Goal: Use online tool/utility

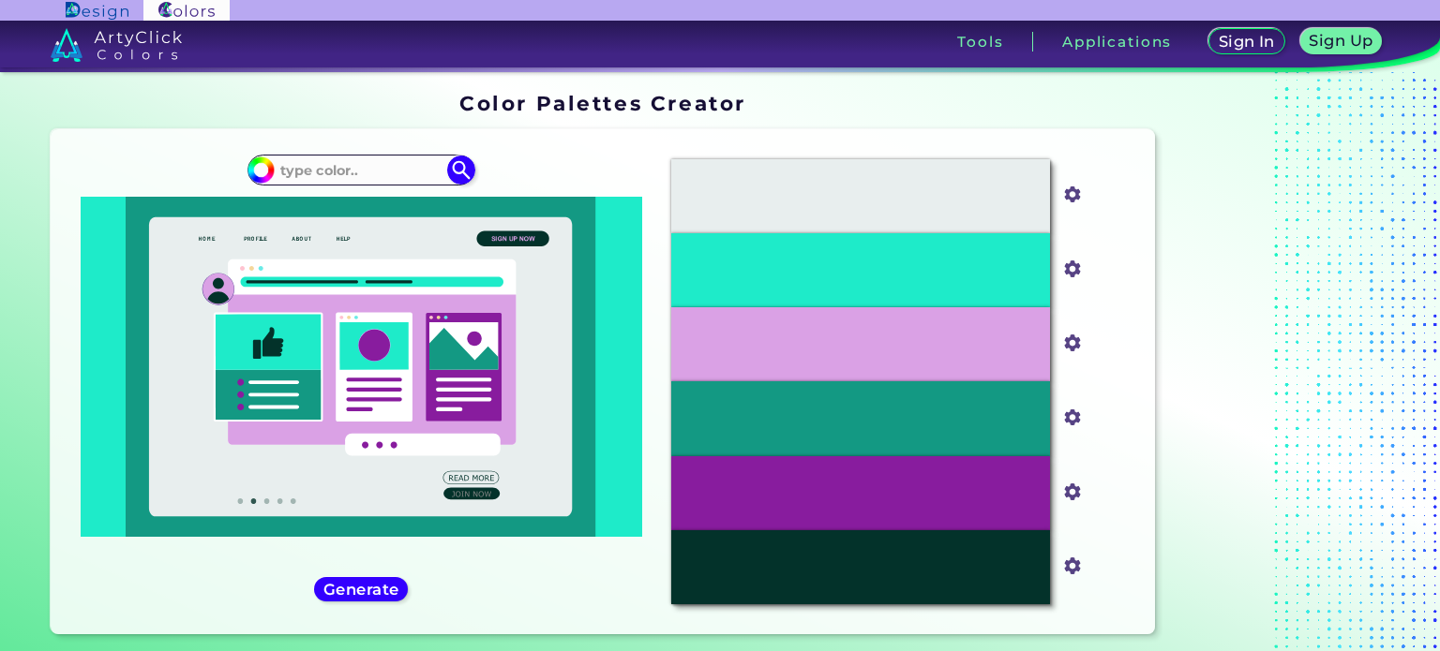
click at [388, 171] on input at bounding box center [361, 169] width 174 height 25
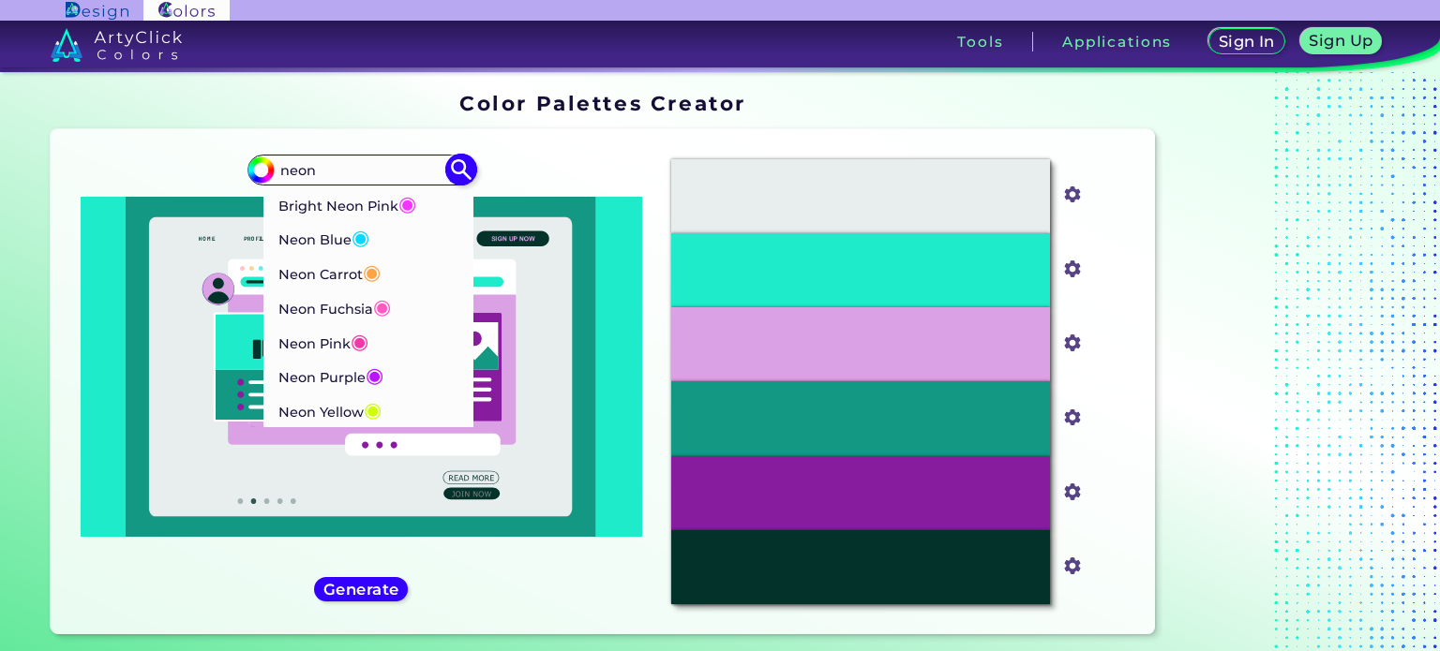
click at [367, 172] on input "neon" at bounding box center [361, 169] width 174 height 25
type input "neon"
click at [376, 410] on span "◉" at bounding box center [373, 409] width 18 height 24
type input "#cfff04"
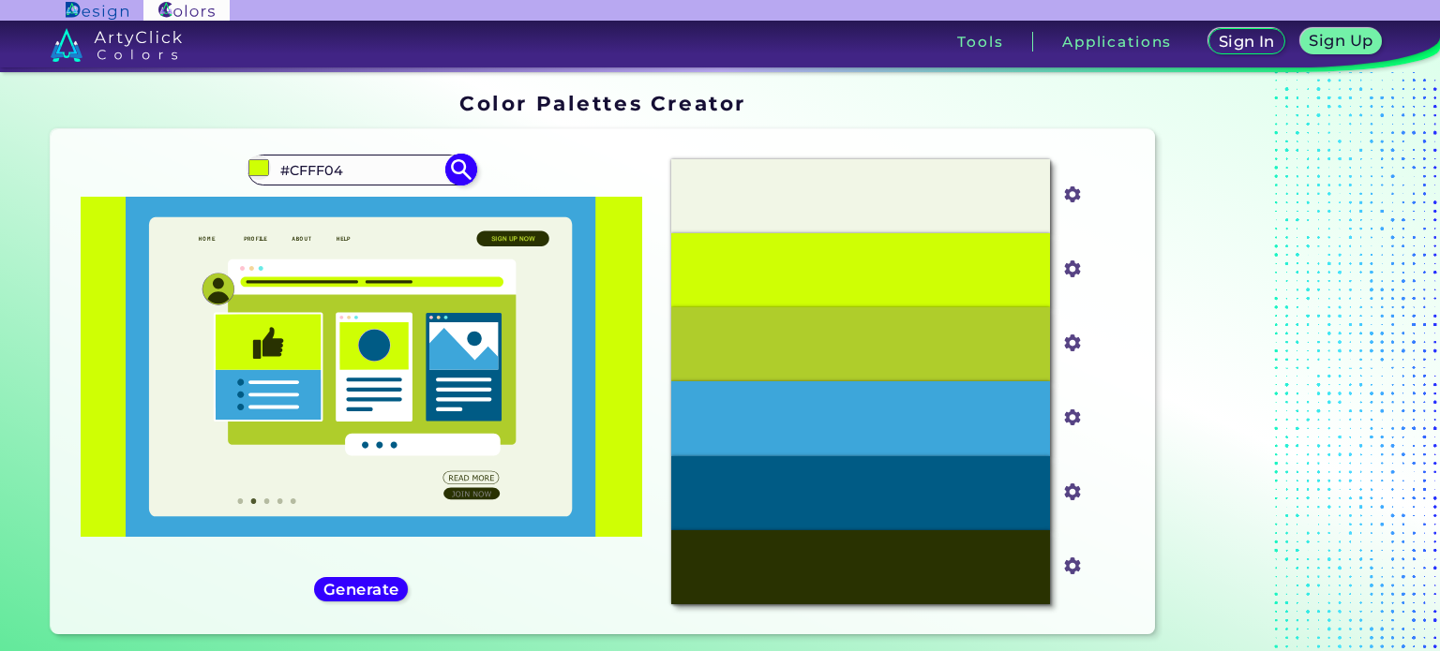
click at [366, 162] on input "#CFFF04" at bounding box center [361, 169] width 174 height 25
click at [368, 168] on input "#CFFF04" at bounding box center [361, 169] width 174 height 25
type input "#"
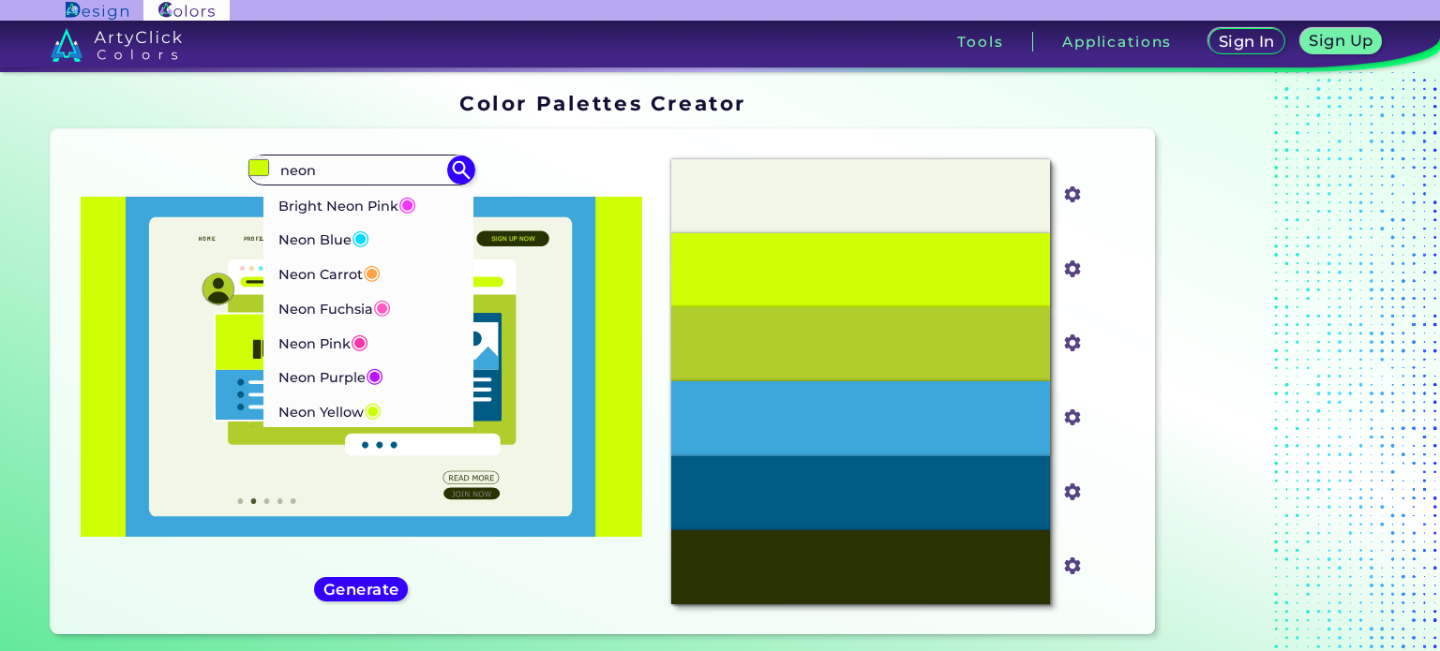
type input "neon"
click at [367, 230] on span "◉" at bounding box center [360, 237] width 18 height 24
type input "#04d9ff"
type input "#04D9FF"
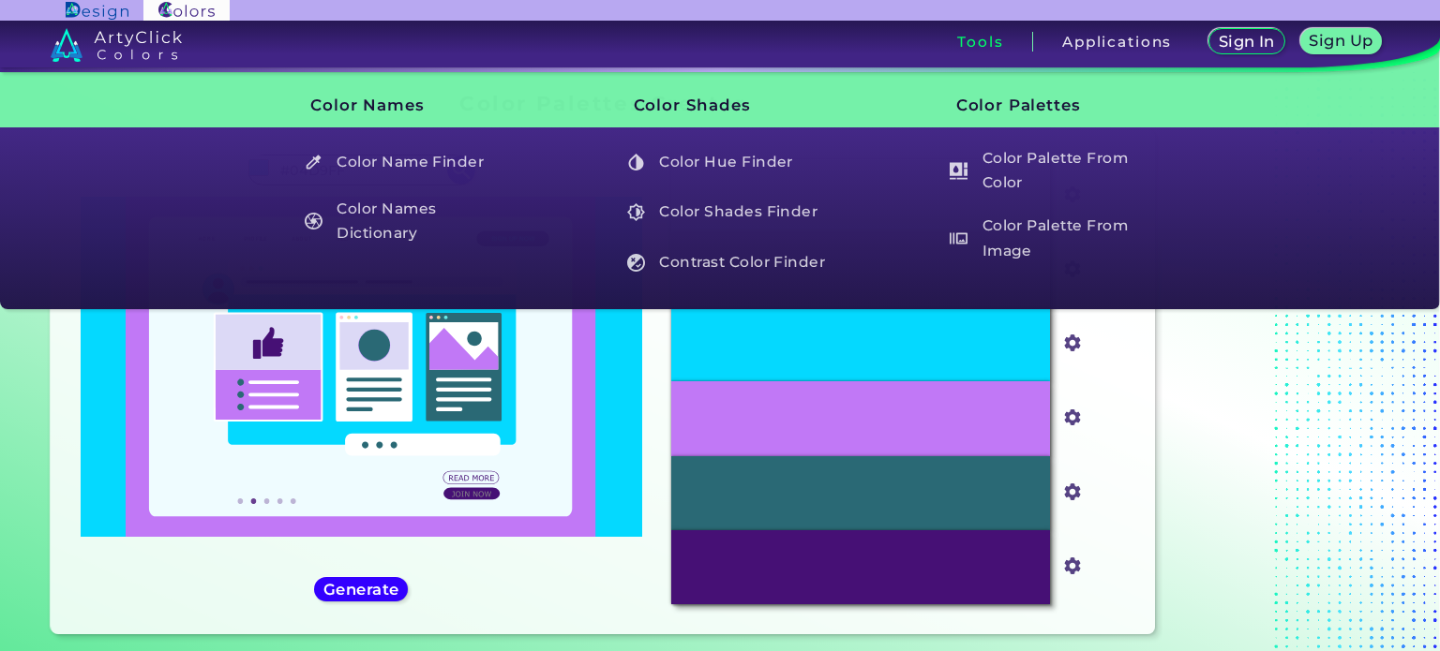
click at [986, 35] on h3 "Tools" at bounding box center [980, 42] width 46 height 14
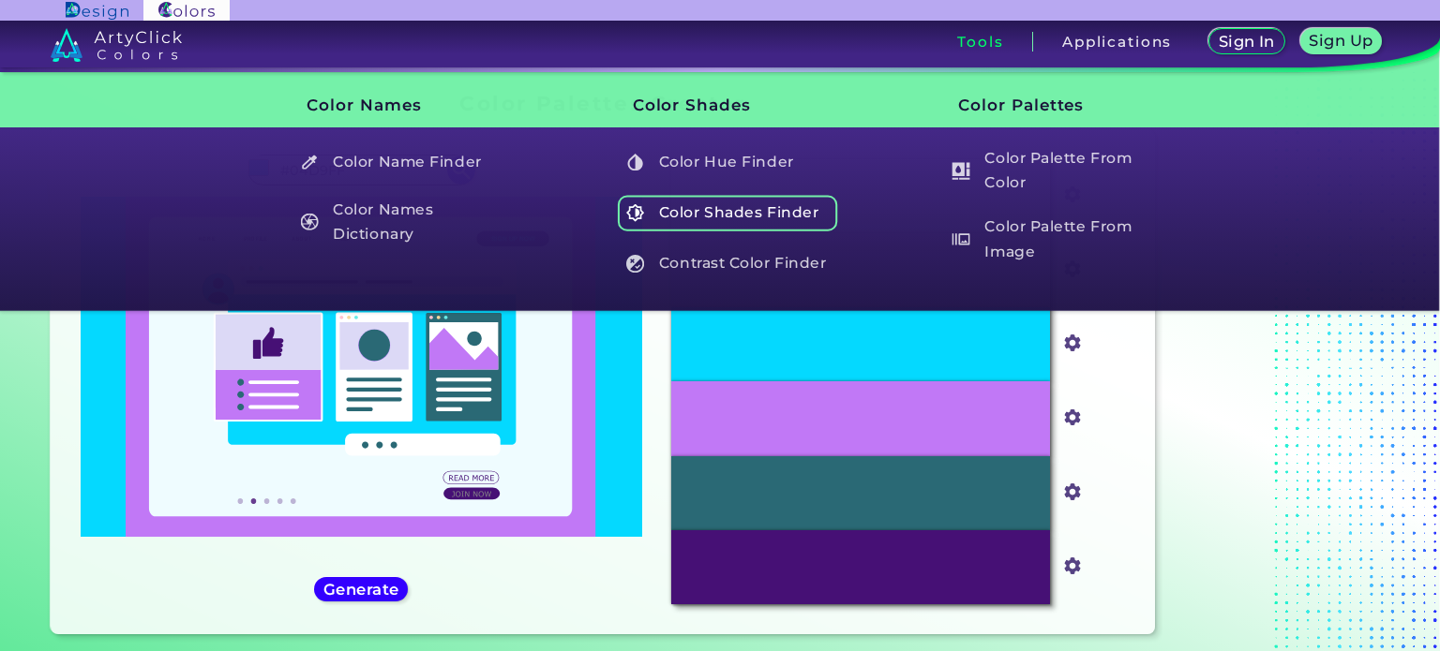
click at [763, 206] on h5 "Color Shades Finder" at bounding box center [728, 213] width 220 height 36
